Goal: Check status: Check status

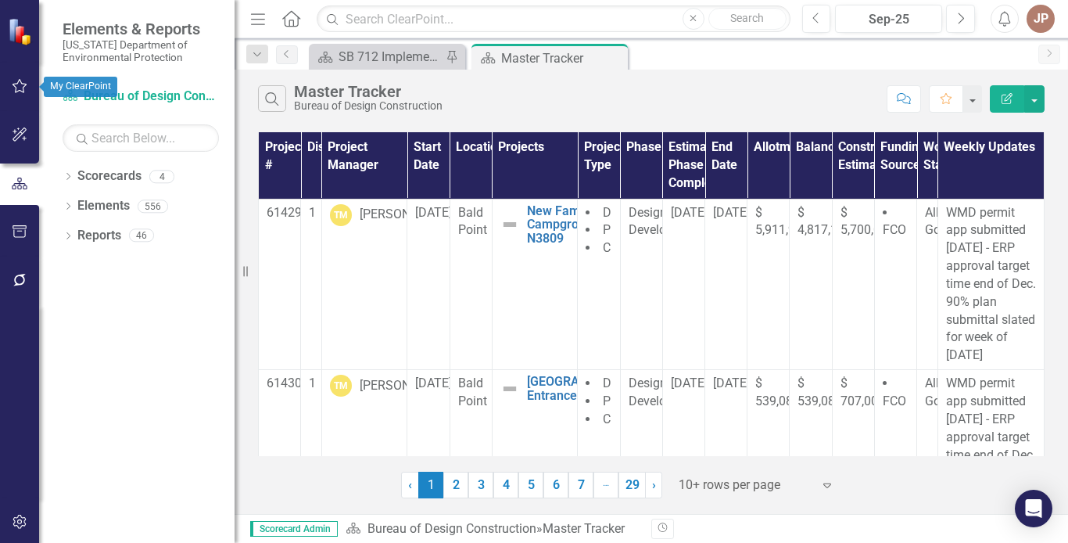
click at [22, 81] on icon "button" at bounding box center [20, 86] width 16 height 13
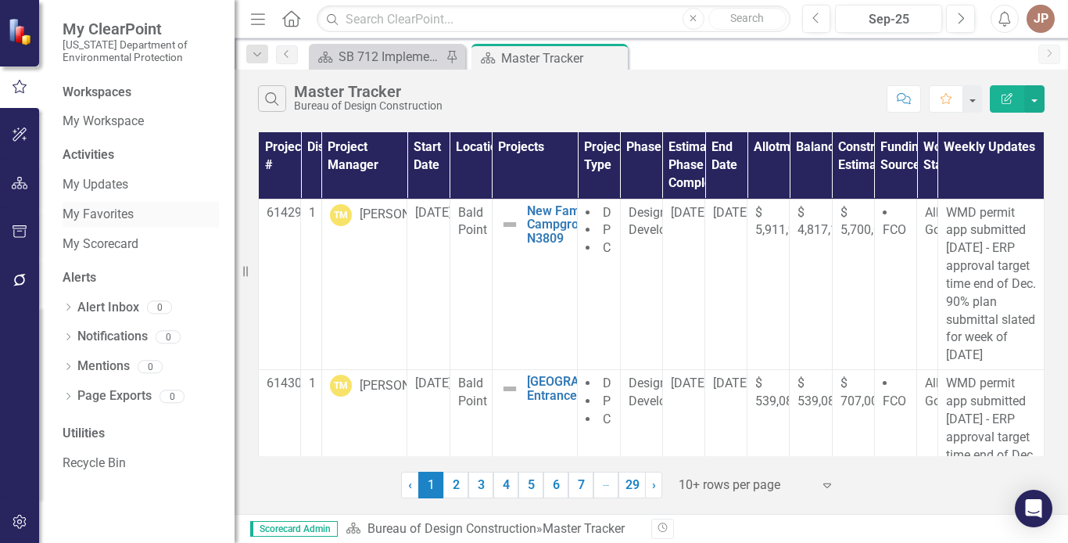
click at [113, 215] on link "My Favorites" at bounding box center [141, 215] width 156 height 18
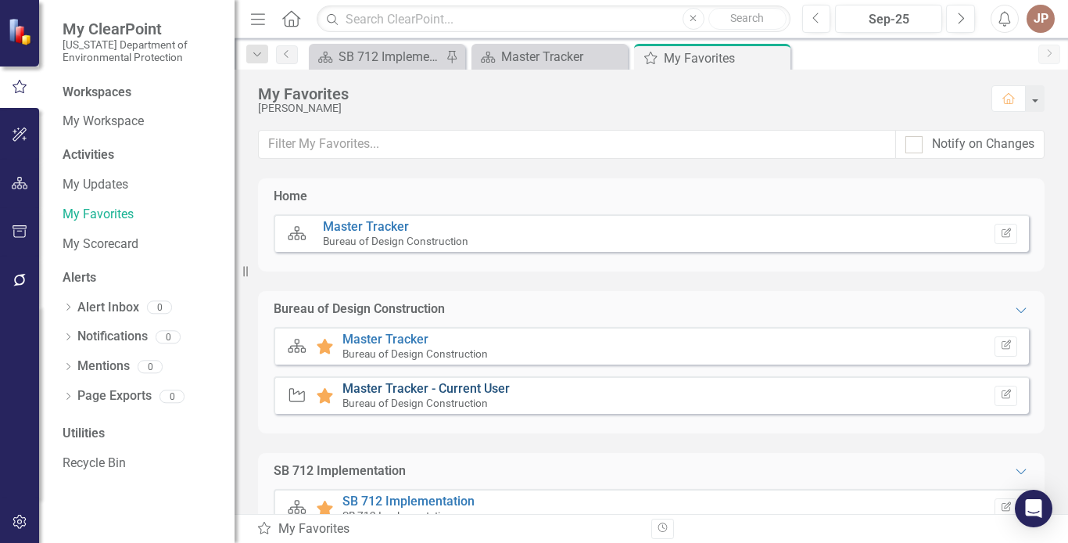
click at [479, 390] on link "Master Tracker - Current User" at bounding box center [425, 388] width 167 height 15
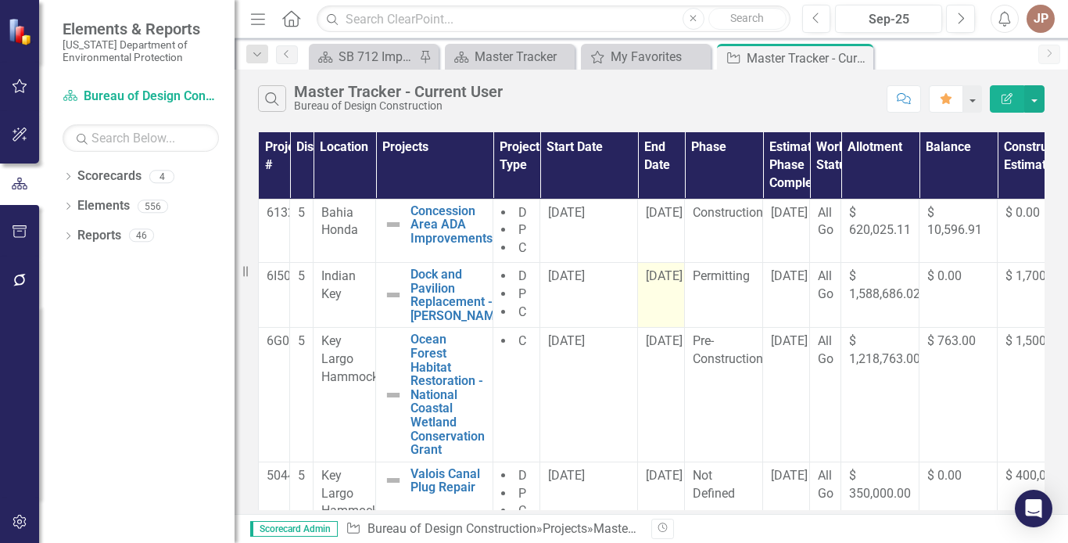
click at [667, 296] on td "[DATE]" at bounding box center [661, 295] width 47 height 65
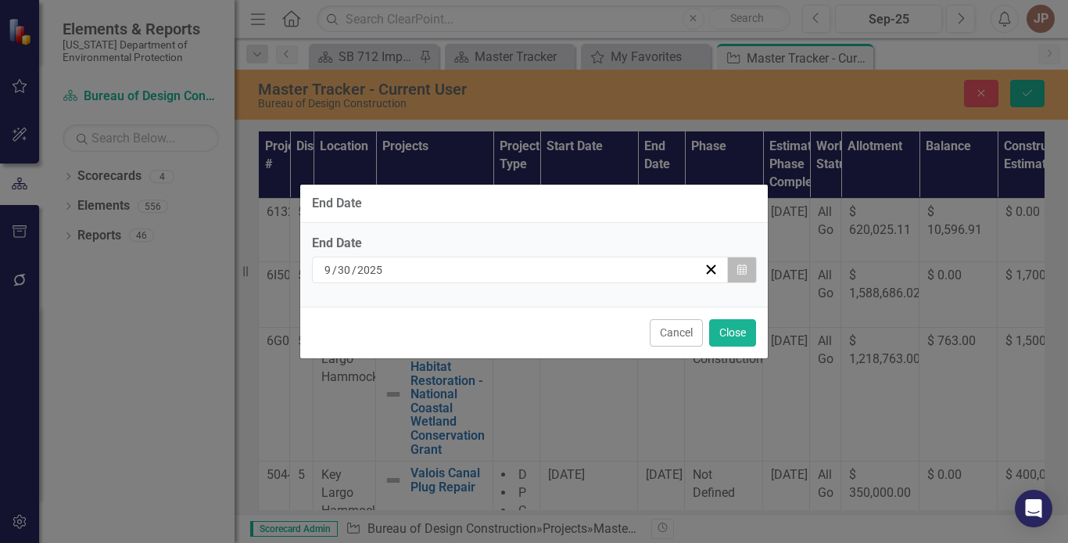
click at [740, 272] on icon "button" at bounding box center [741, 268] width 9 height 11
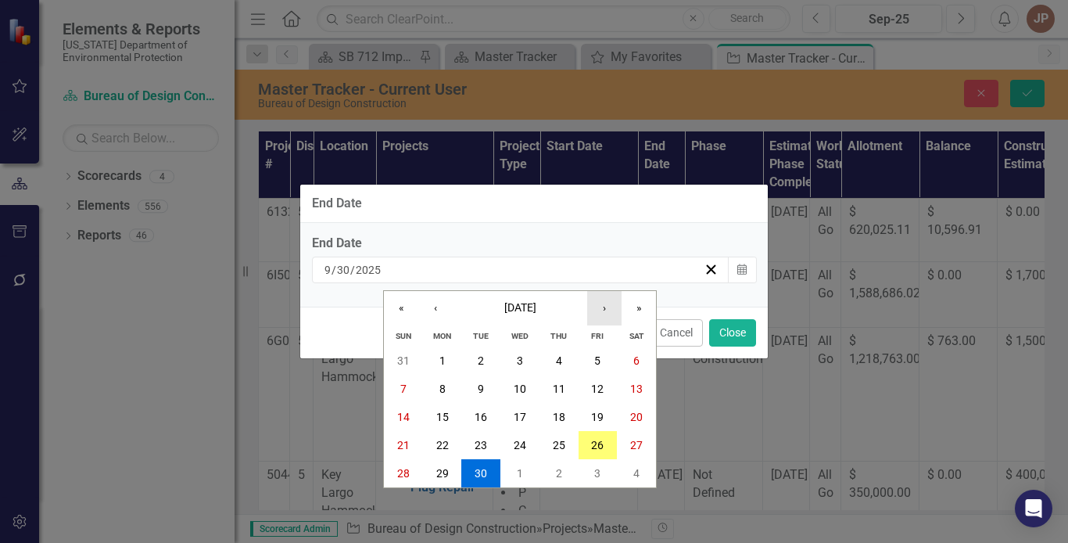
click at [604, 310] on button "›" at bounding box center [604, 308] width 34 height 34
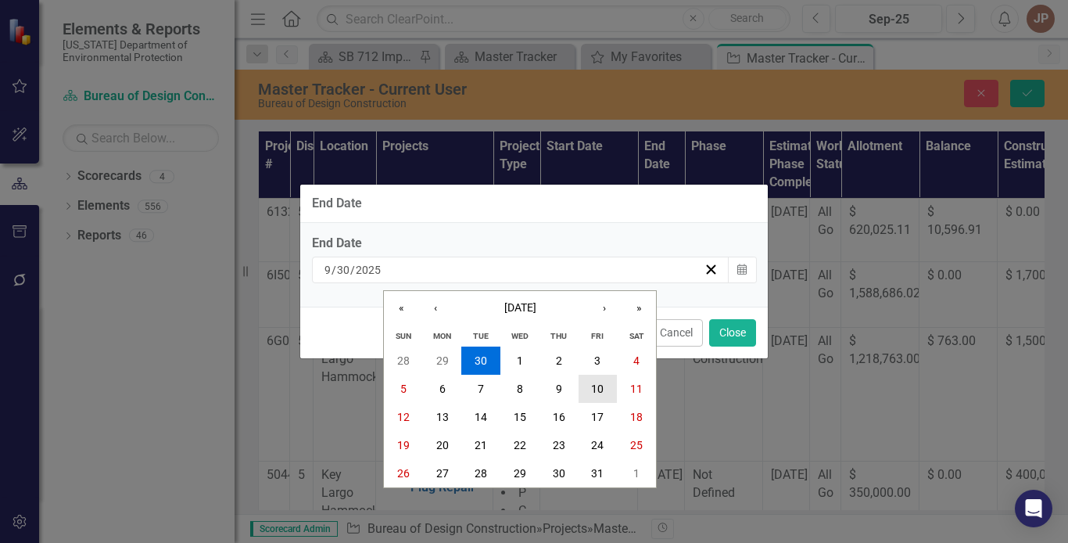
click at [600, 386] on abbr "10" at bounding box center [597, 388] width 13 height 13
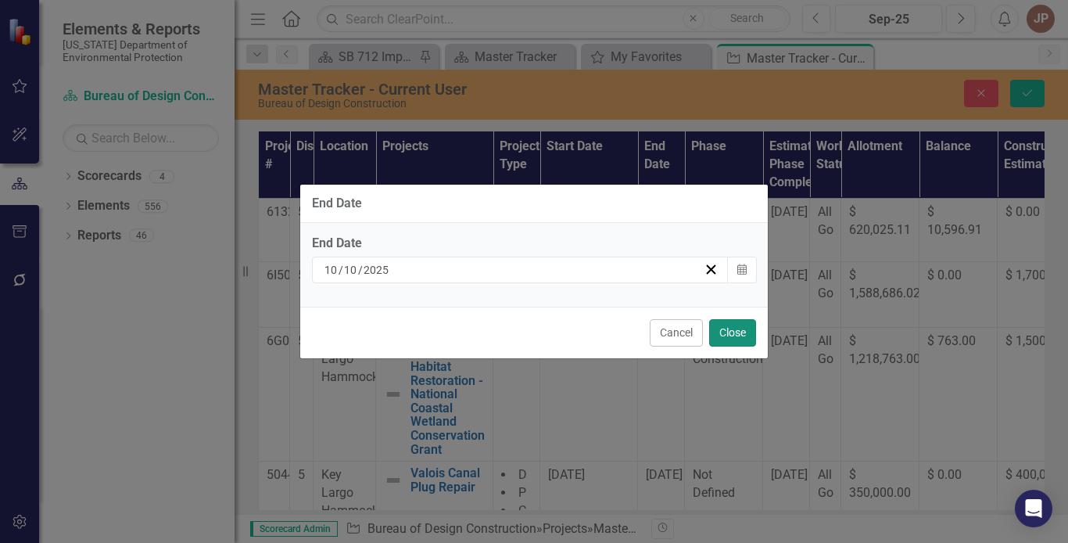
click at [731, 330] on button "Close" at bounding box center [732, 332] width 47 height 27
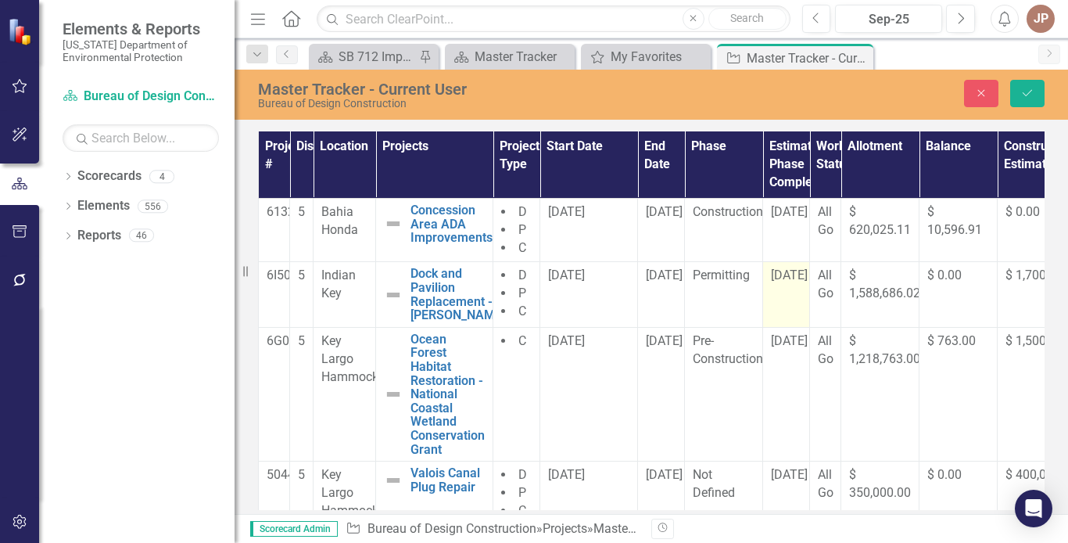
click at [800, 283] on div "[DATE]" at bounding box center [786, 276] width 30 height 18
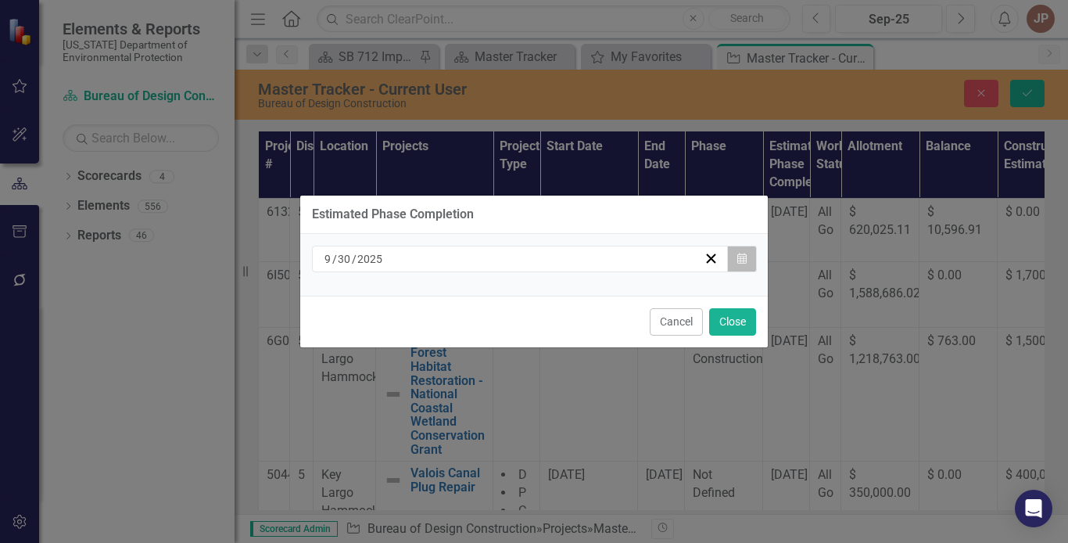
click at [740, 260] on icon "button" at bounding box center [741, 258] width 9 height 11
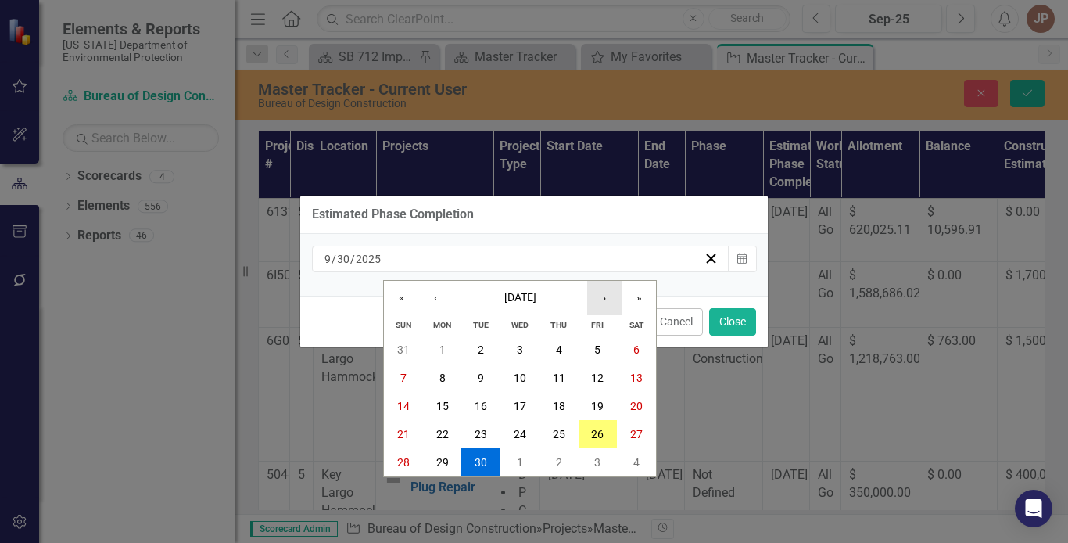
click at [614, 293] on button "›" at bounding box center [604, 298] width 34 height 34
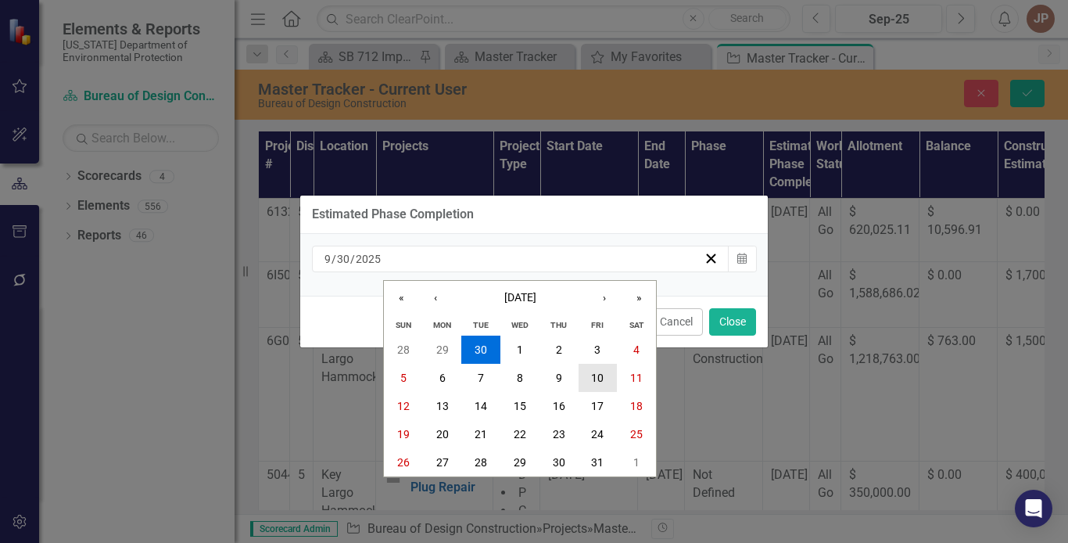
click at [602, 373] on abbr "10" at bounding box center [597, 377] width 13 height 13
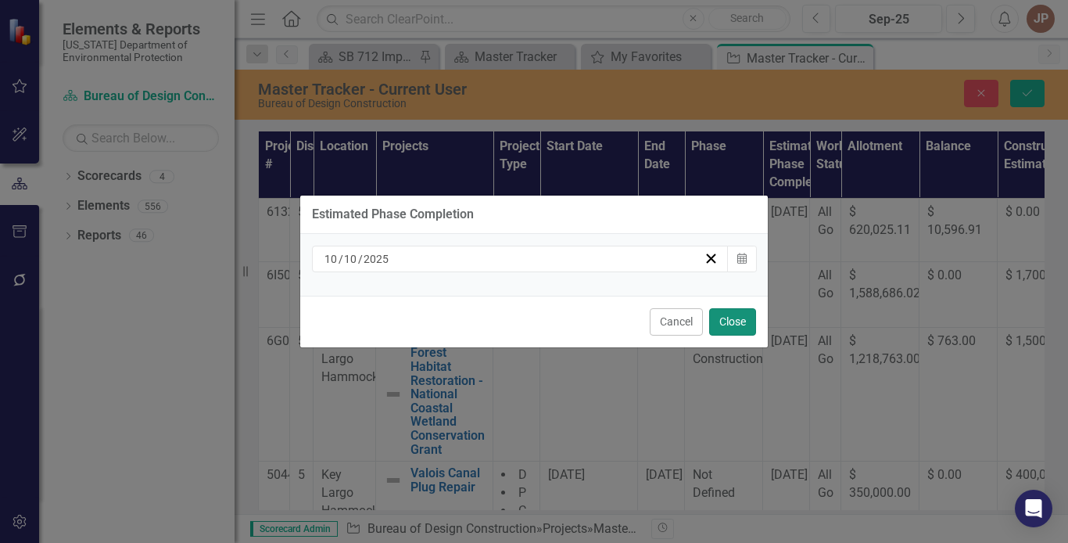
click at [738, 321] on button "Close" at bounding box center [732, 321] width 47 height 27
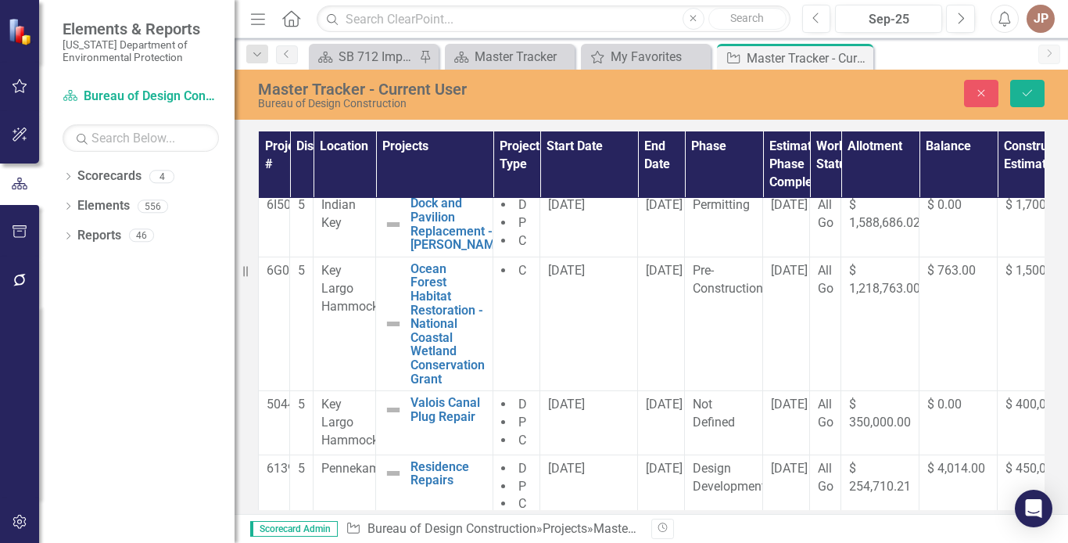
scroll to position [94, 0]
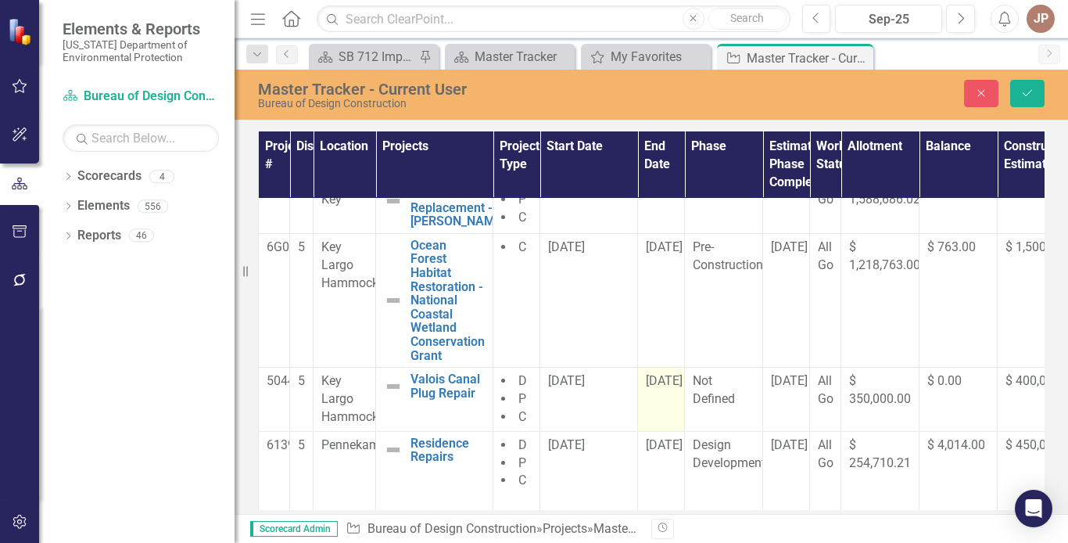
click at [657, 403] on td "[DATE]" at bounding box center [661, 399] width 47 height 64
click at [669, 399] on td "[DATE]" at bounding box center [661, 399] width 47 height 64
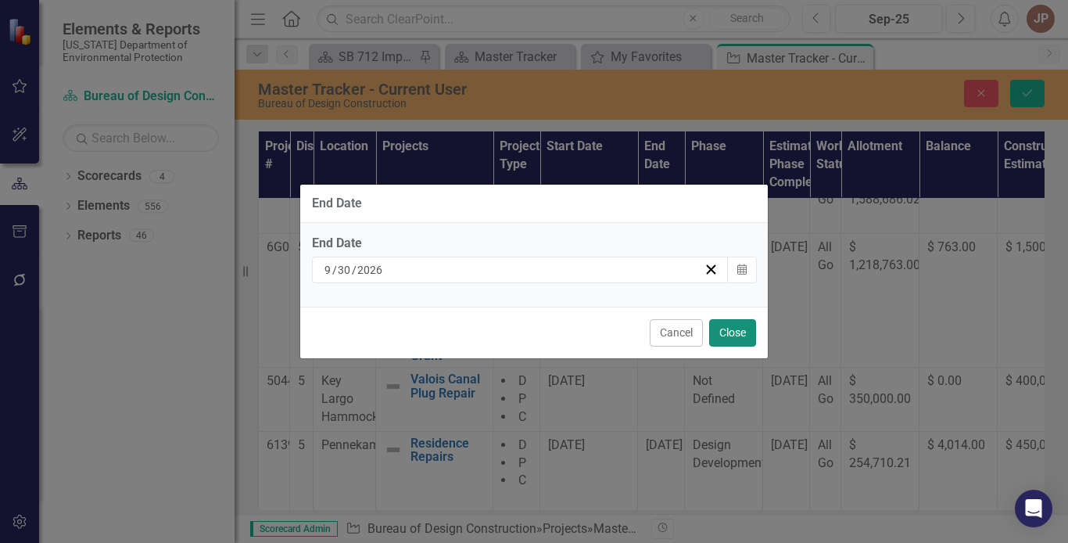
click at [737, 330] on button "Close" at bounding box center [732, 332] width 47 height 27
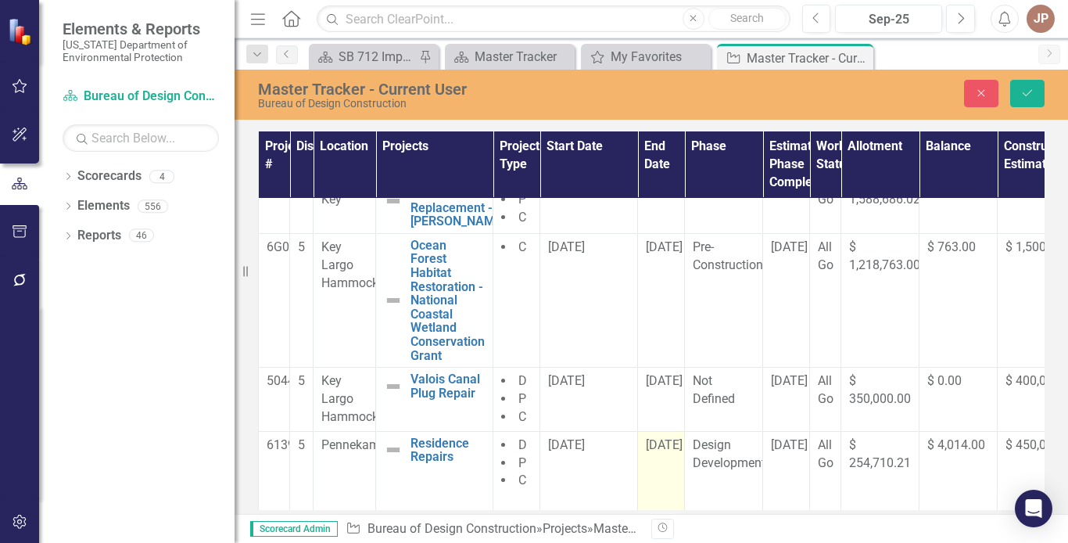
click at [669, 465] on td "[DATE]" at bounding box center [661, 516] width 47 height 171
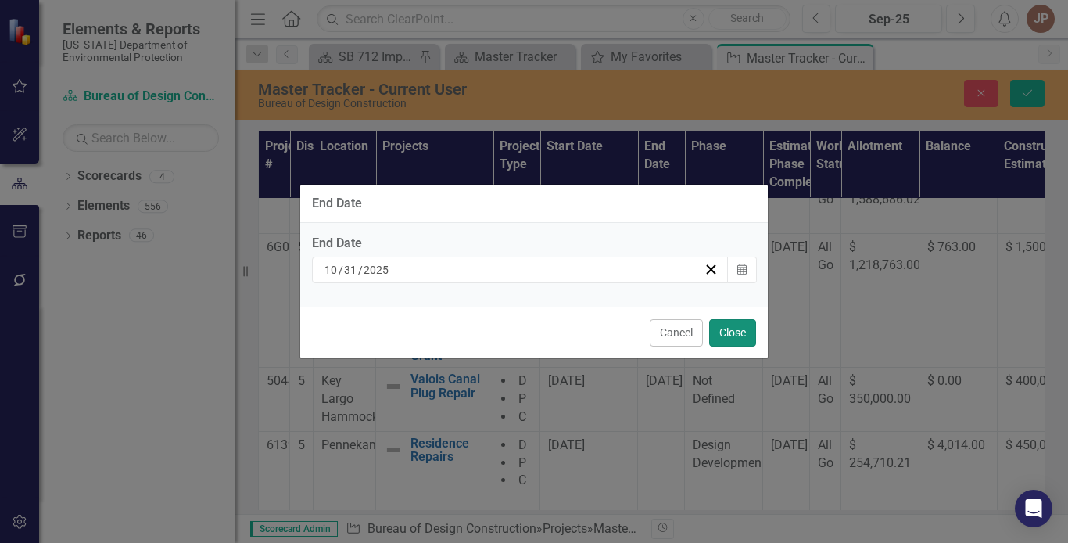
click at [737, 331] on button "Close" at bounding box center [732, 332] width 47 height 27
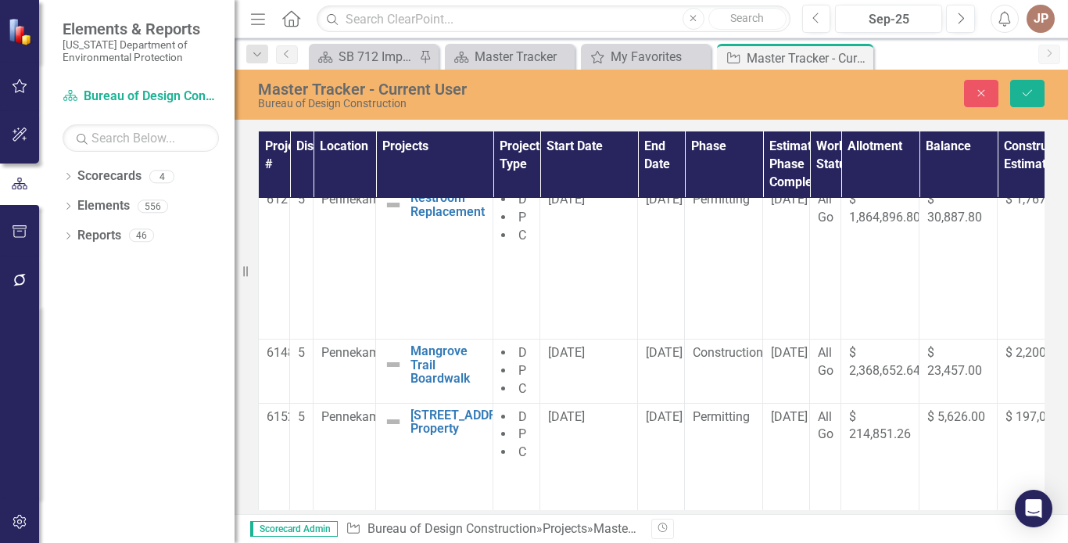
scroll to position [502, 0]
